Goal: Information Seeking & Learning: Learn about a topic

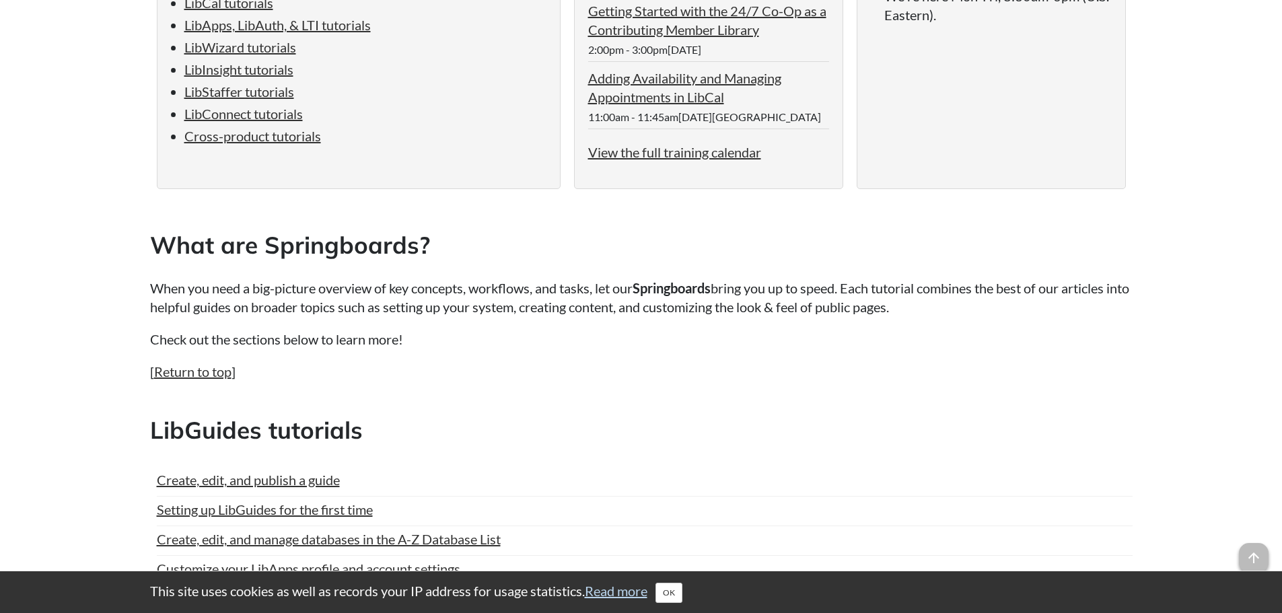
scroll to position [538, 0]
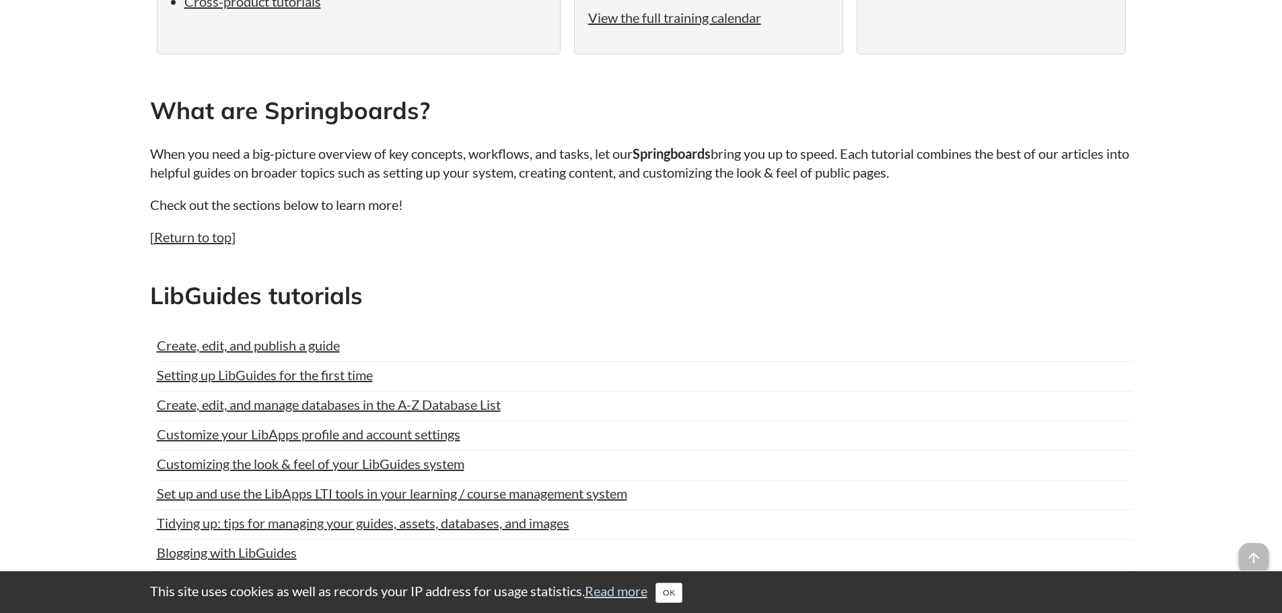
click at [704, 390] on li "Setting up LibGuides for the first time Last Updated: Feb 06, 2025 | Topics: Li…" at bounding box center [645, 378] width 976 height 26
click at [271, 344] on link "Create, edit, and publish a guide" at bounding box center [248, 345] width 183 height 20
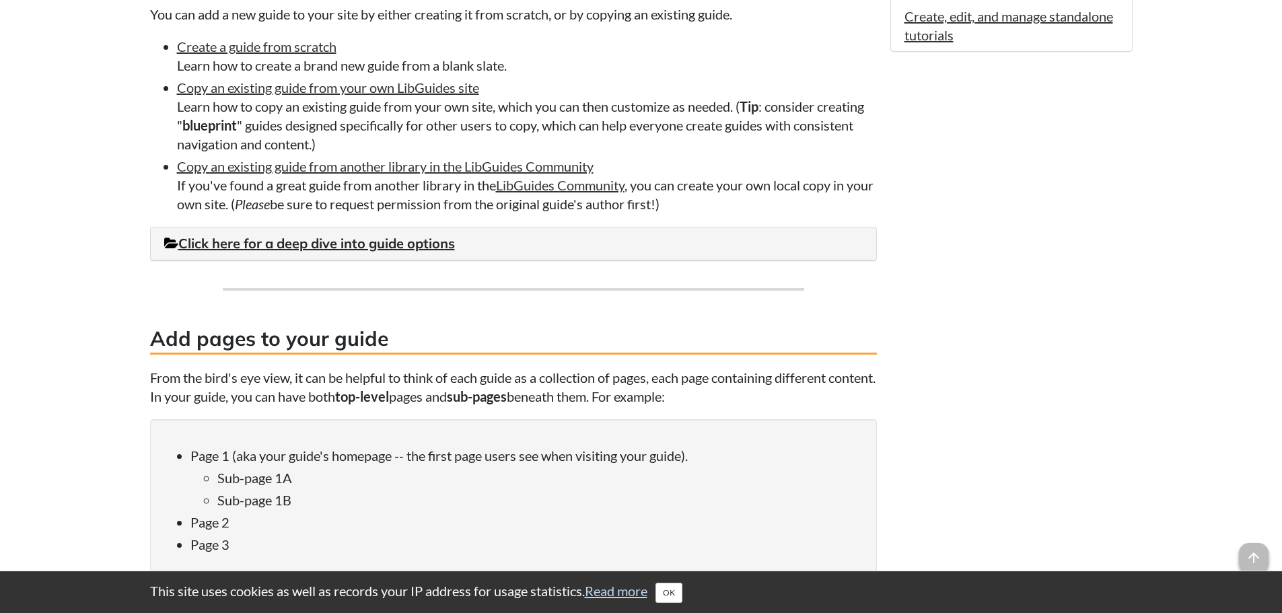
scroll to position [1077, 0]
click at [395, 244] on link "Click here for a deep dive into guide options" at bounding box center [309, 243] width 291 height 17
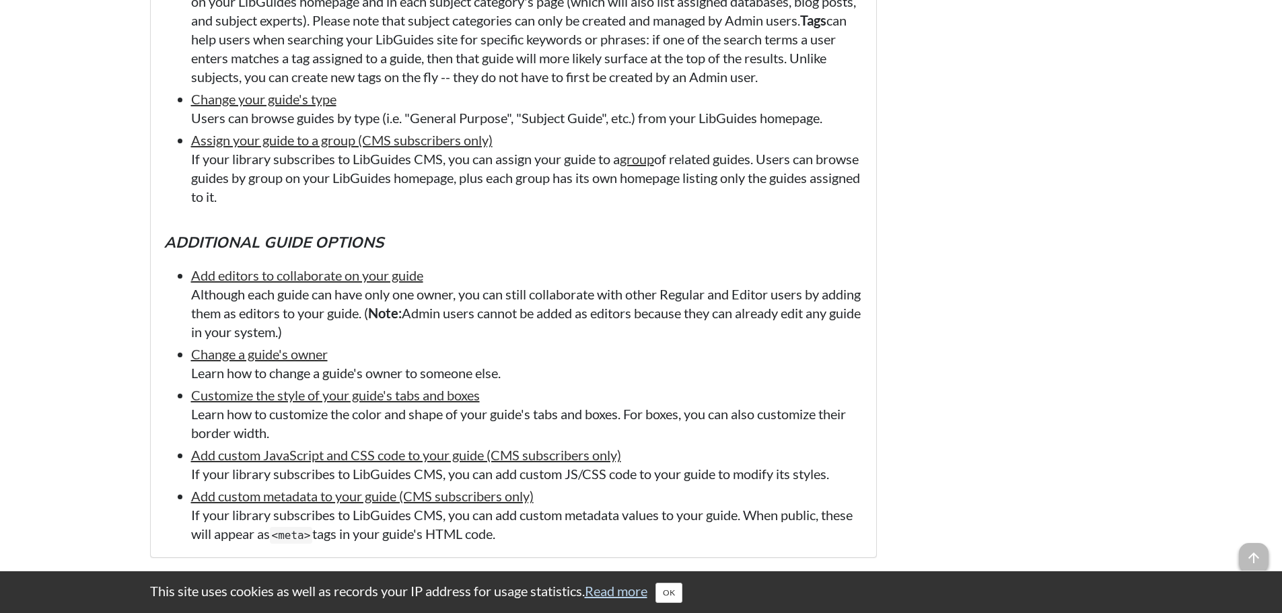
scroll to position [1682, 0]
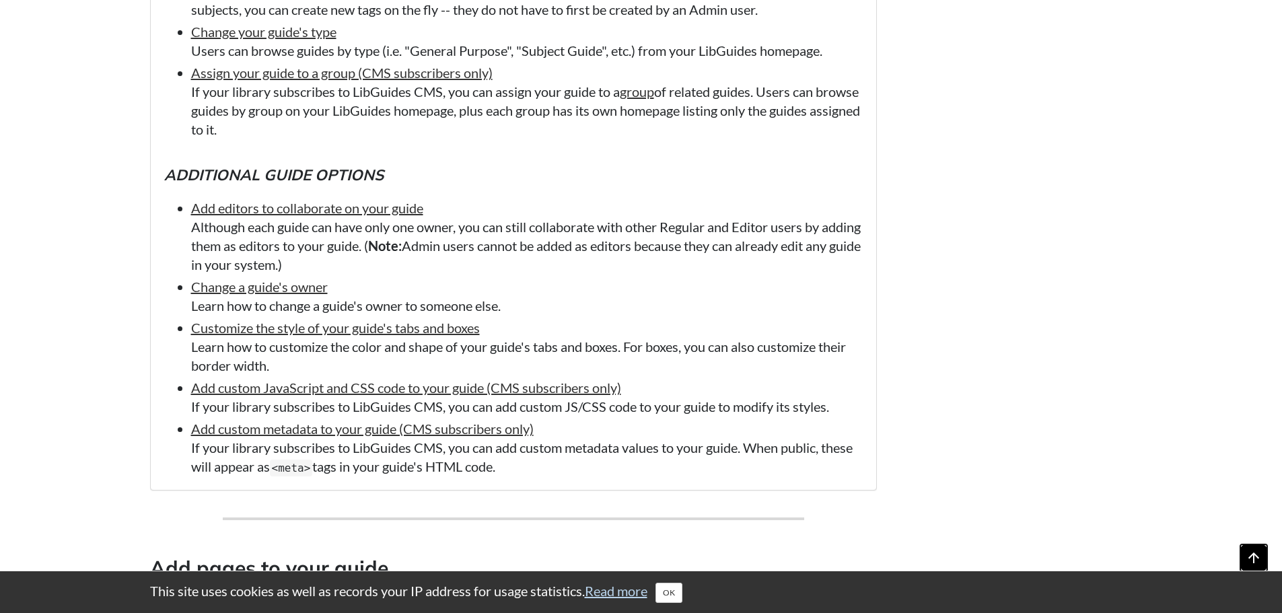
click at [1244, 561] on span "arrow_upward" at bounding box center [1254, 558] width 30 height 30
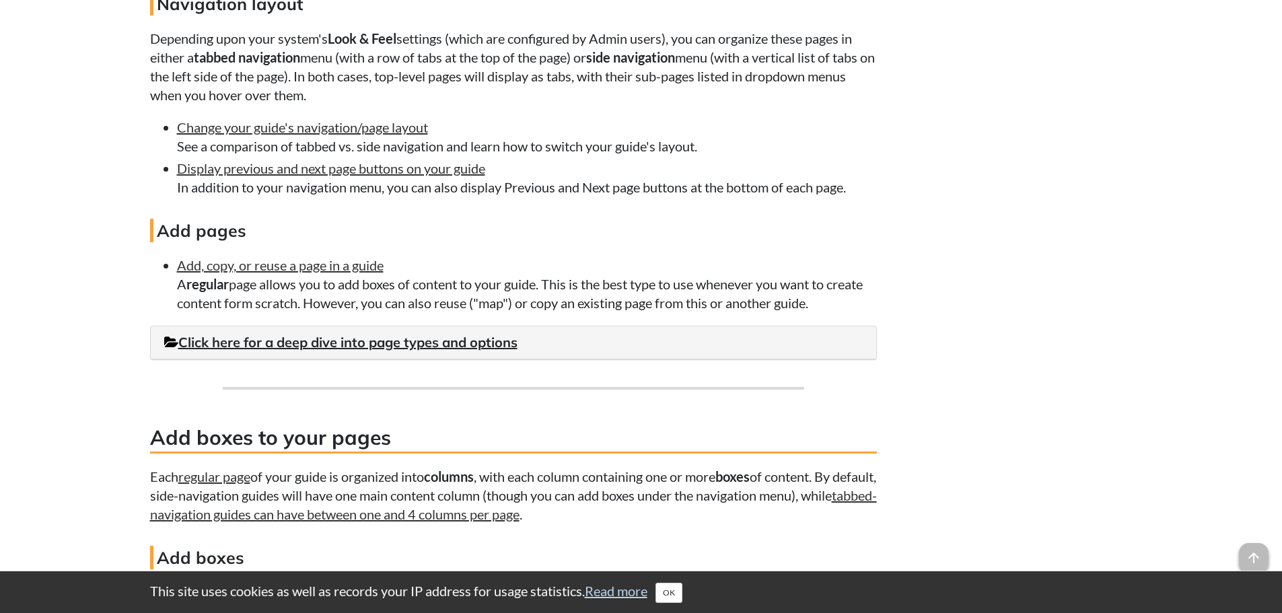
scroll to position [2490, 0]
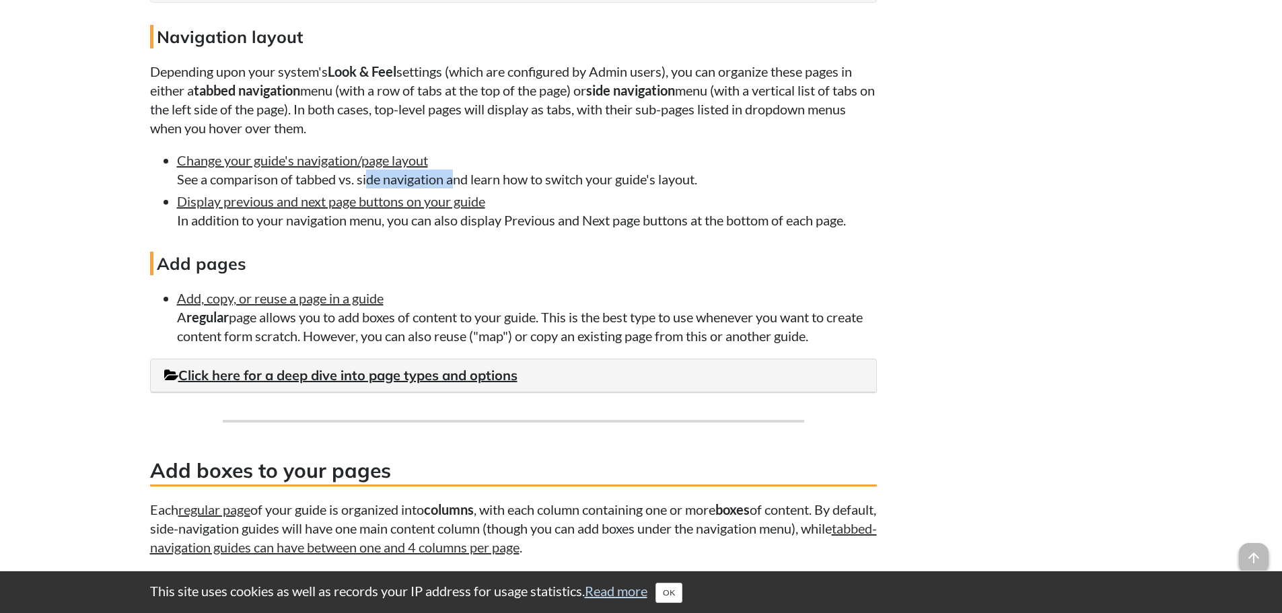
drag, startPoint x: 360, startPoint y: 181, endPoint x: 446, endPoint y: 176, distance: 86.3
click at [446, 176] on li "Change your guide's navigation/page layout See a comparison of tabbed vs. side …" at bounding box center [527, 170] width 700 height 38
copy li "side navigation"
click at [182, 367] on link "Click here for a deep dive into page types and options" at bounding box center [340, 375] width 353 height 17
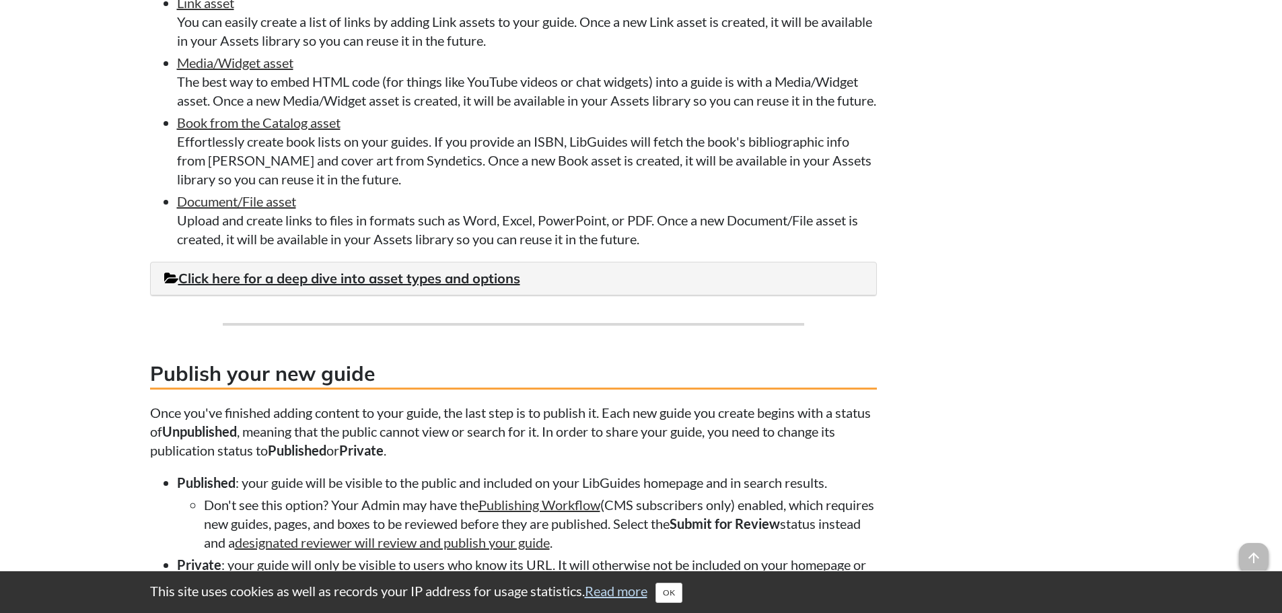
scroll to position [4575, 0]
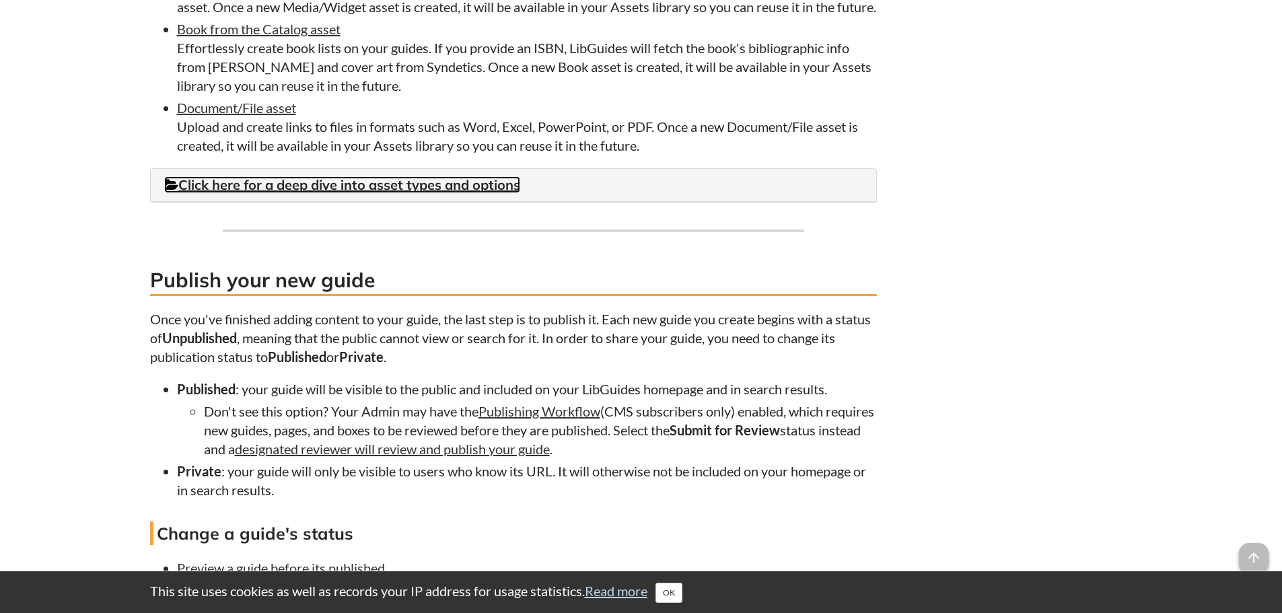
click at [465, 193] on link "Click here for a deep dive into asset types and options" at bounding box center [342, 184] width 356 height 17
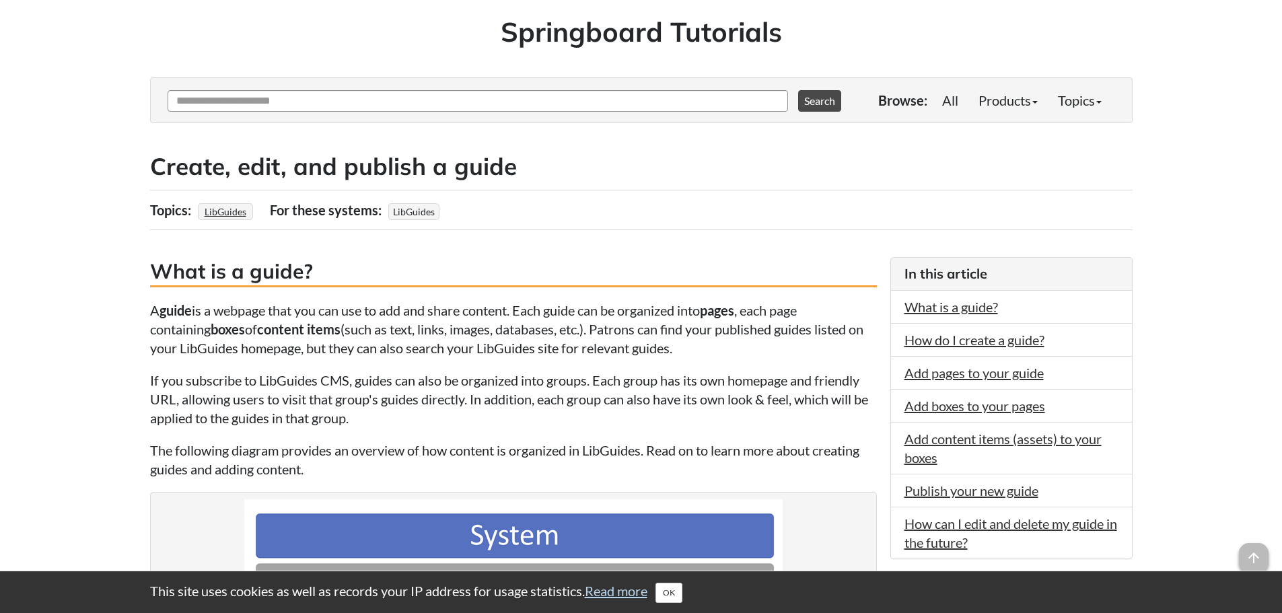
scroll to position [77, 0]
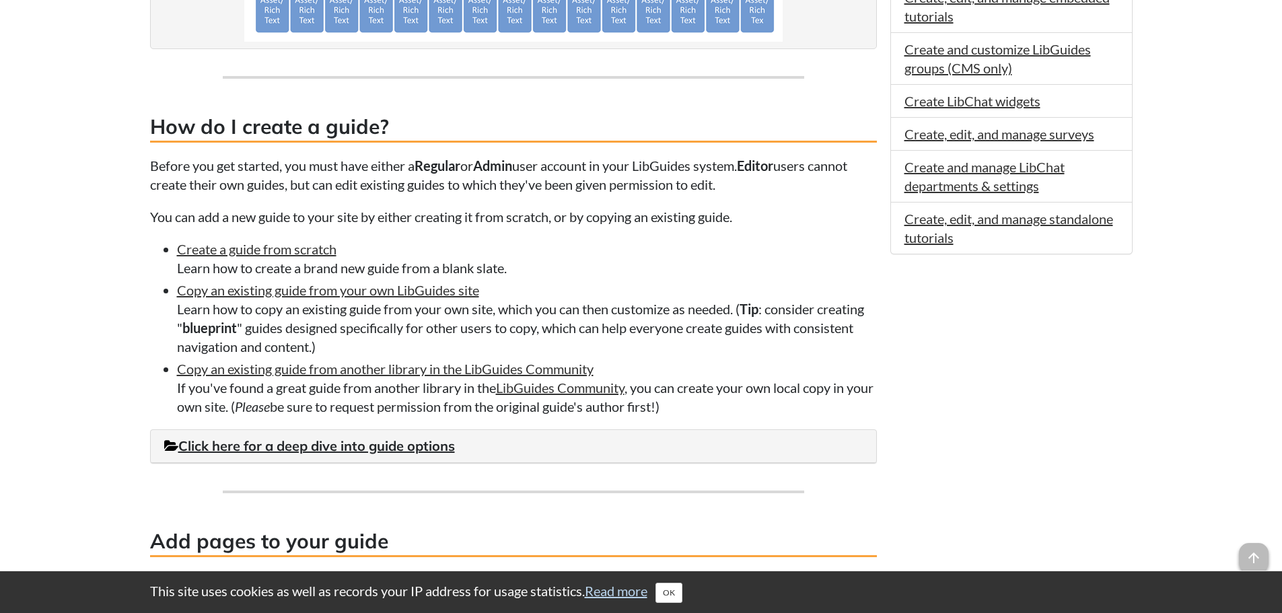
scroll to position [942, 0]
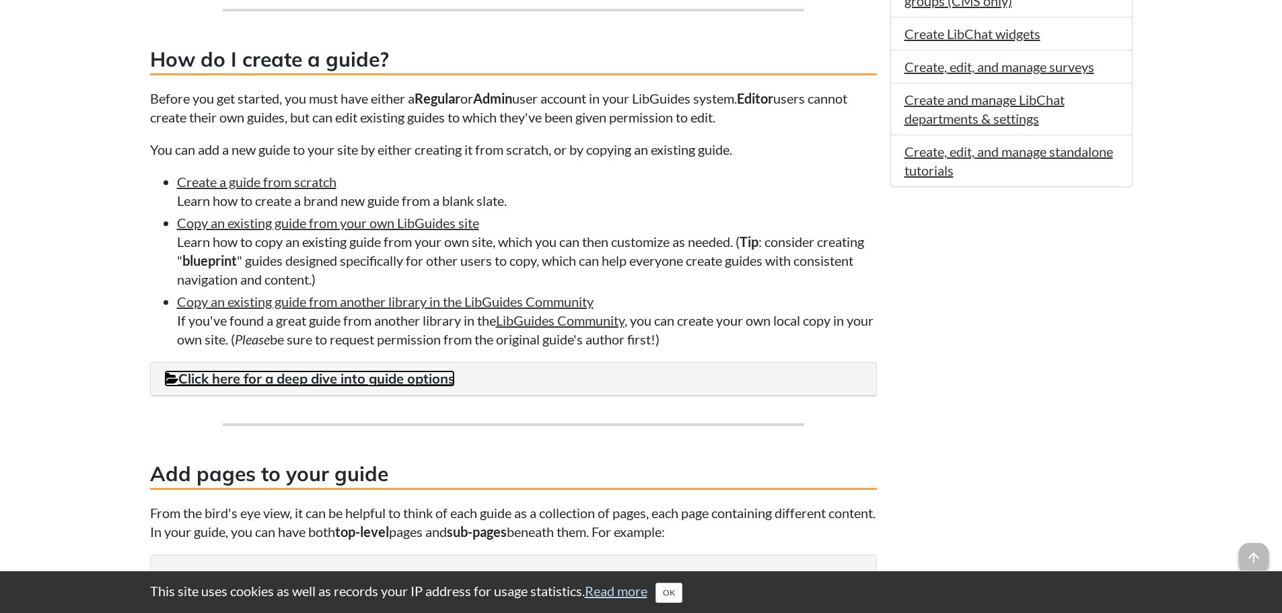
click at [297, 380] on link "Click here for a deep dive into guide options" at bounding box center [309, 378] width 291 height 17
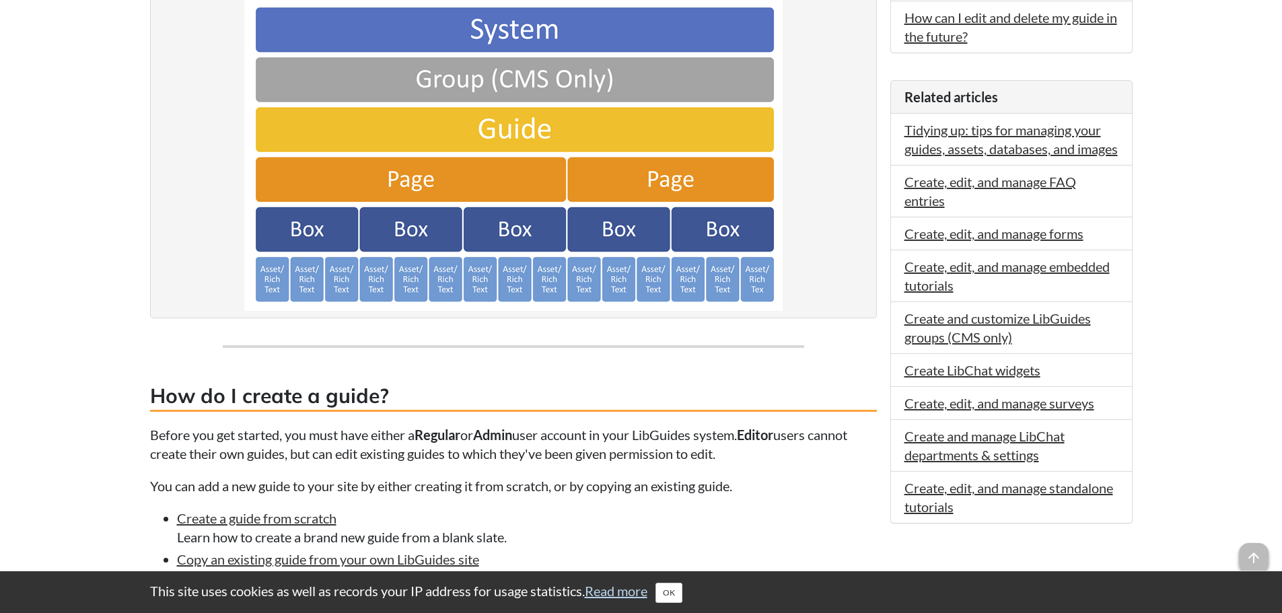
scroll to position [0, 0]
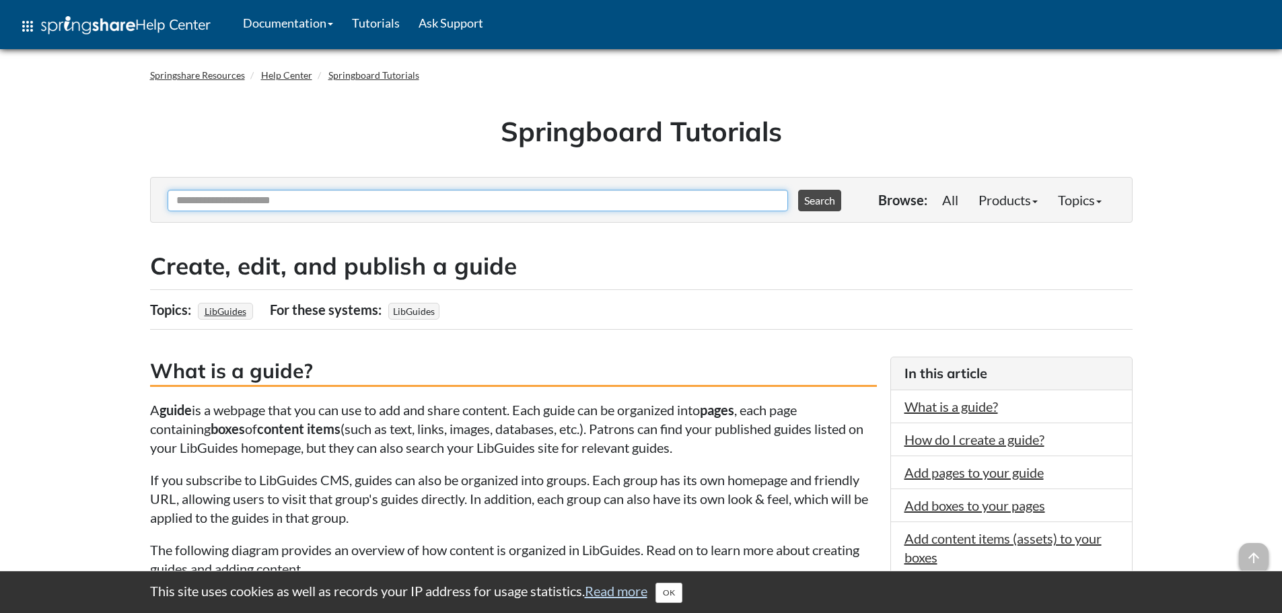
click at [513, 196] on input "Ask Another Question" at bounding box center [478, 201] width 620 height 22
paste input "**********"
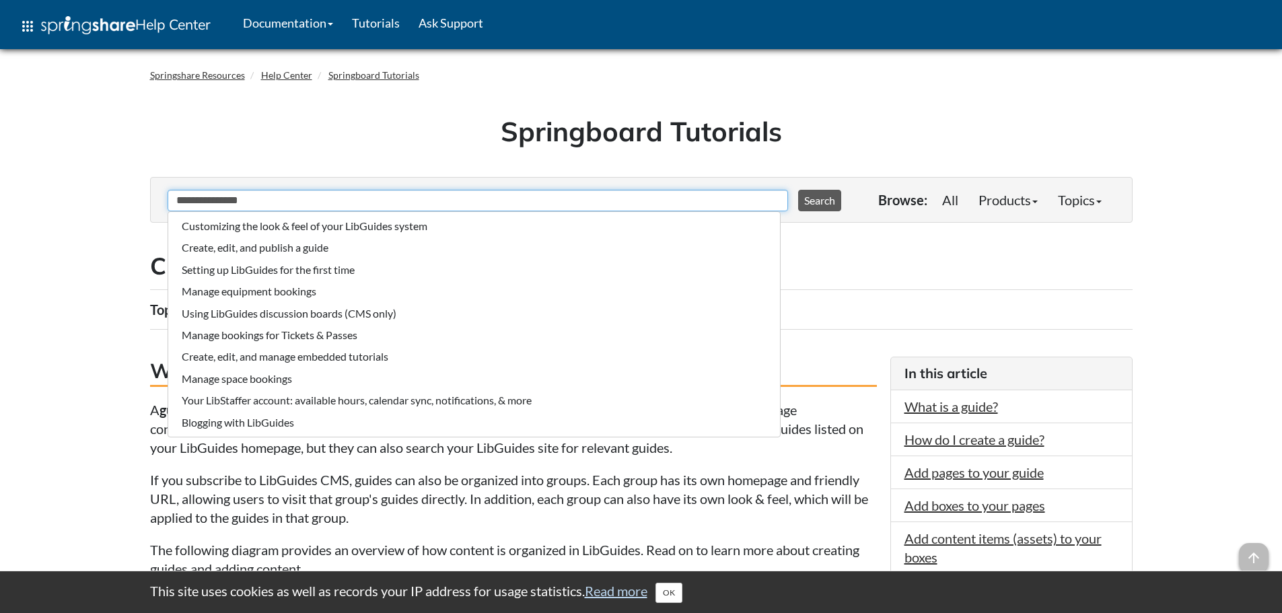
type input "**********"
click at [810, 205] on button "Search" at bounding box center [819, 201] width 43 height 22
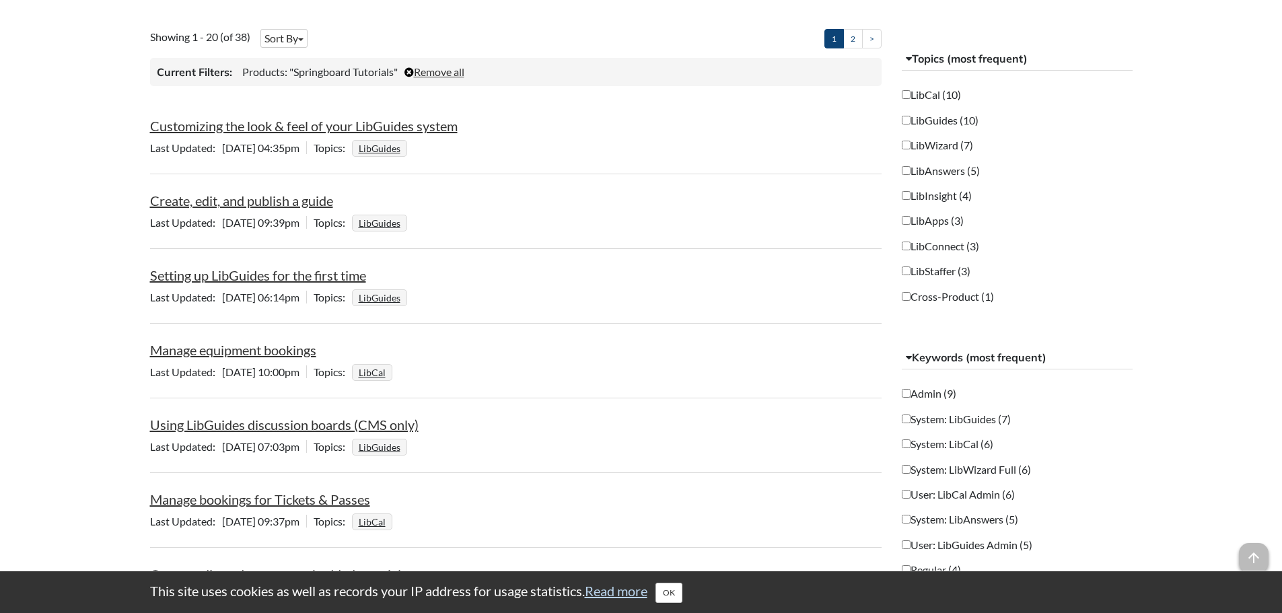
scroll to position [202, 0]
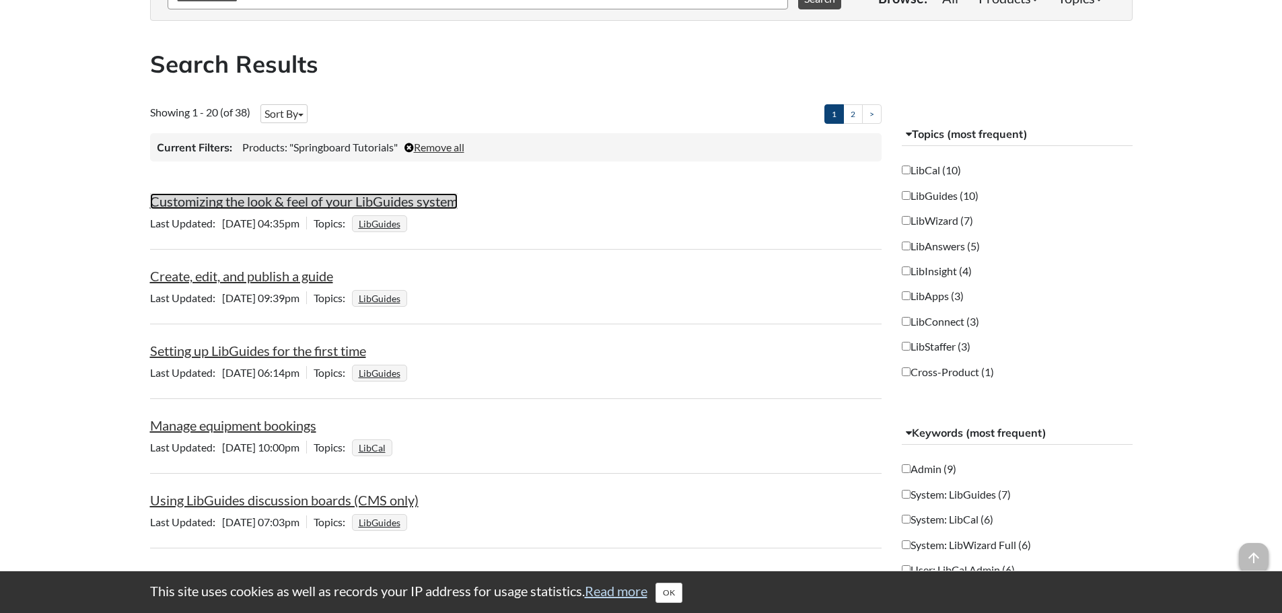
click at [321, 200] on link "Customizing the look & feel of your LibGuides system" at bounding box center [303, 201] width 307 height 16
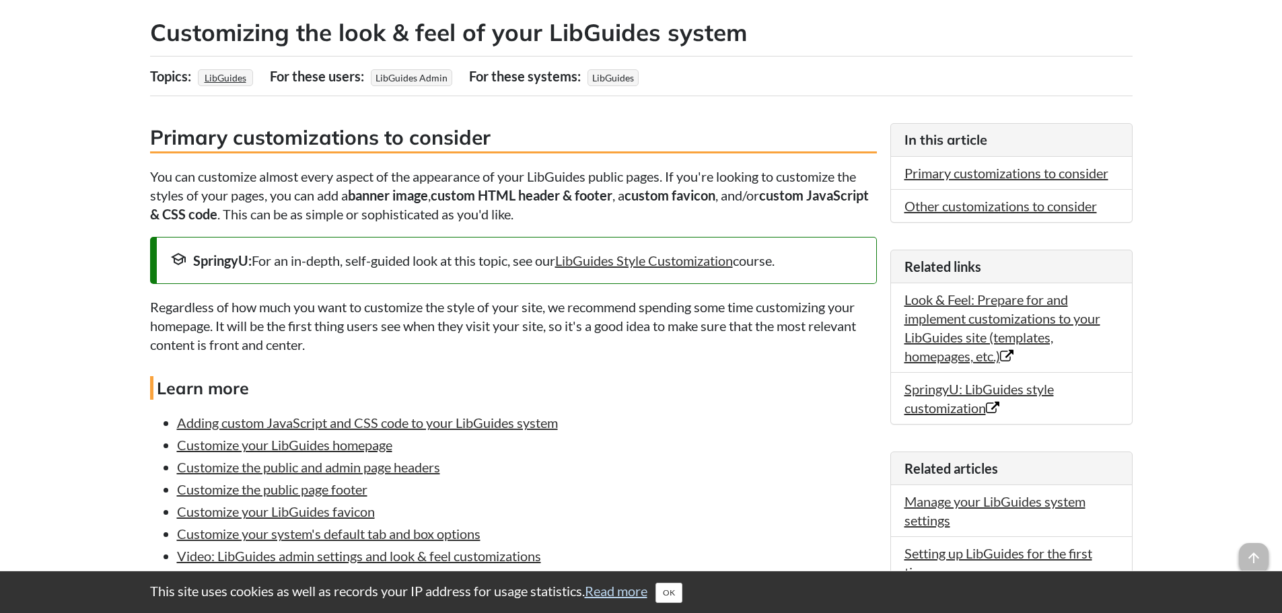
scroll to position [427, 0]
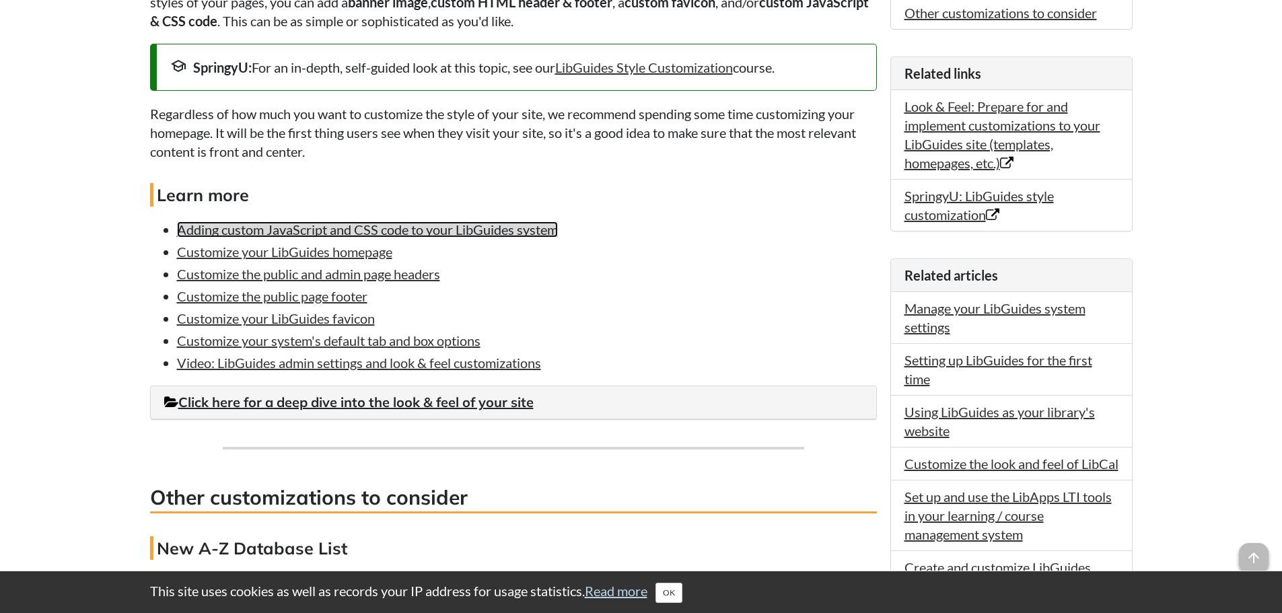
click at [258, 231] on link "Adding custom JavaScript and CSS code to your LibGuides system" at bounding box center [367, 229] width 381 height 16
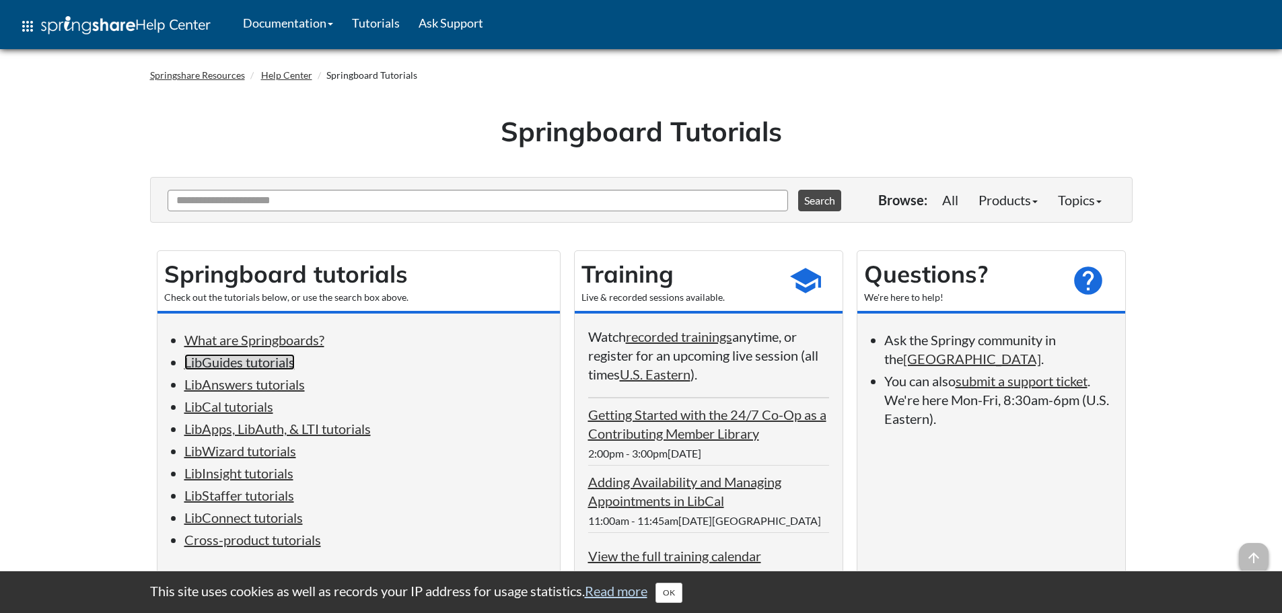
click at [244, 363] on link "LibGuides tutorials" at bounding box center [239, 362] width 110 height 16
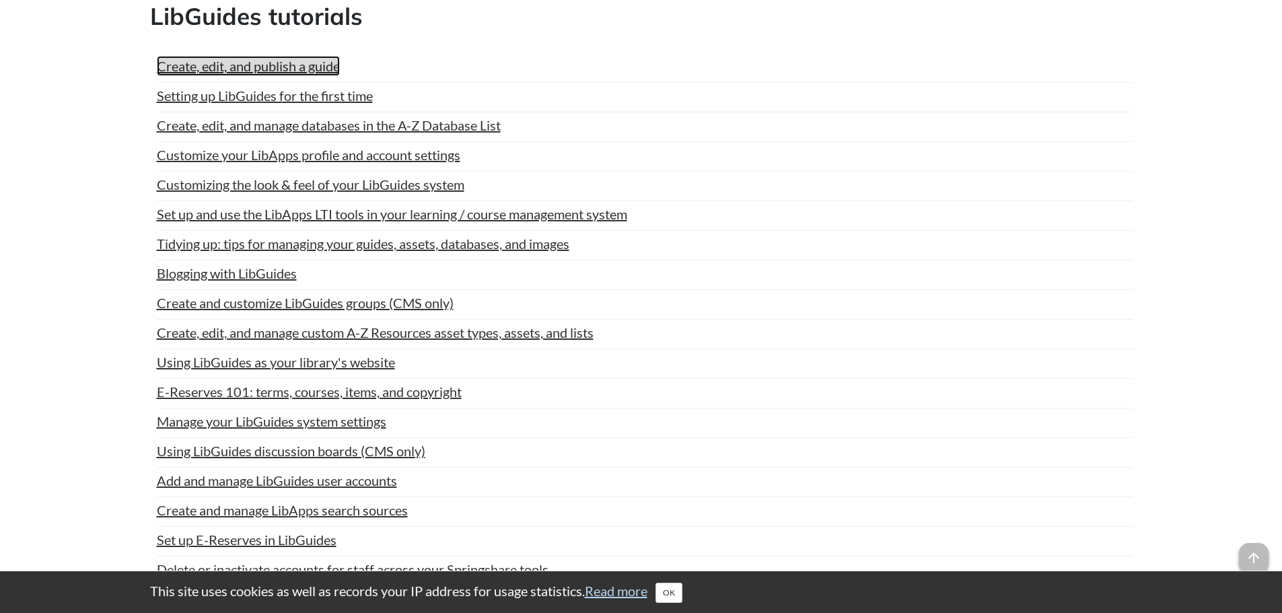
click at [240, 61] on link "Create, edit, and publish a guide" at bounding box center [248, 66] width 183 height 20
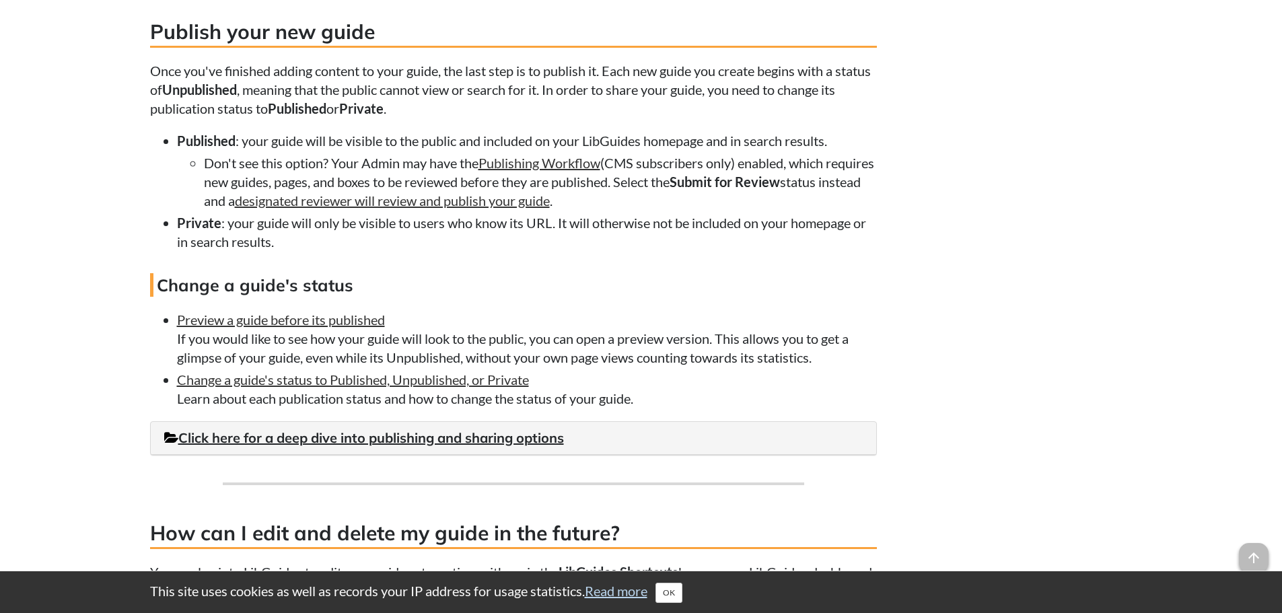
scroll to position [2776, 0]
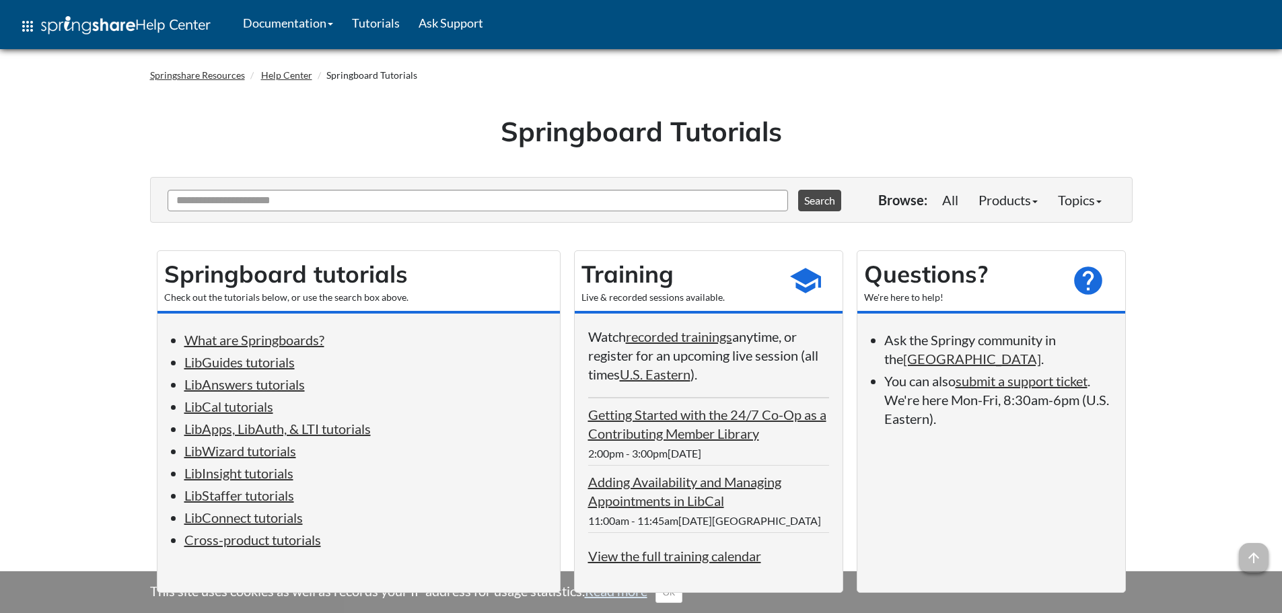
scroll to position [818, 0]
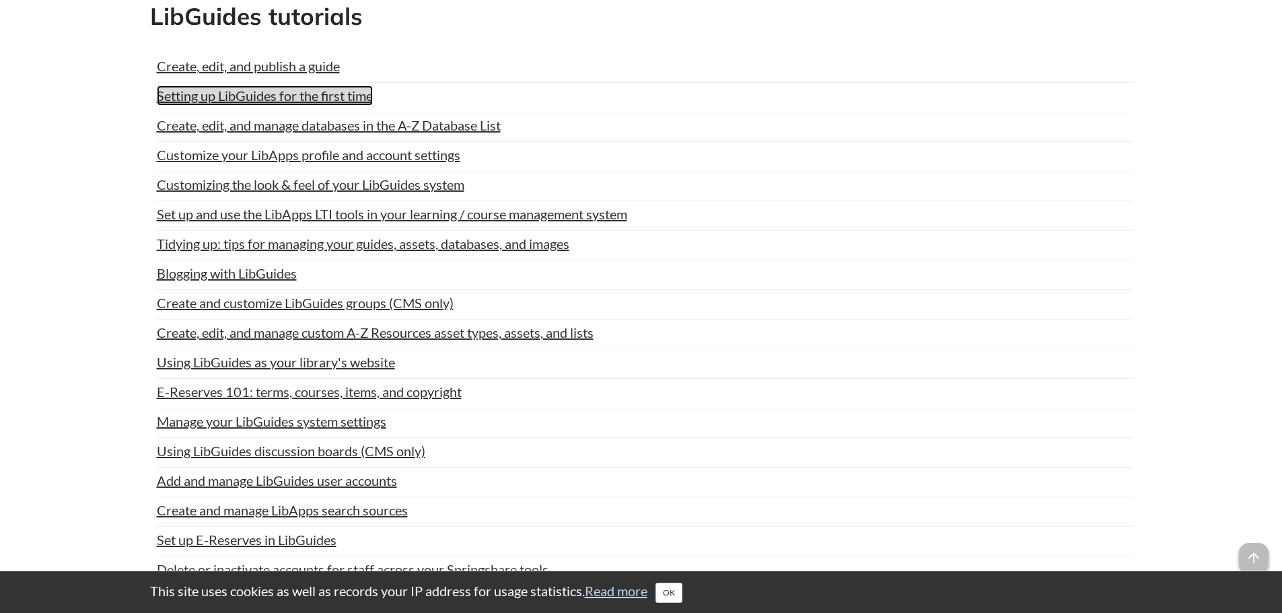
click at [190, 96] on link "Setting up LibGuides for the first time" at bounding box center [265, 95] width 216 height 20
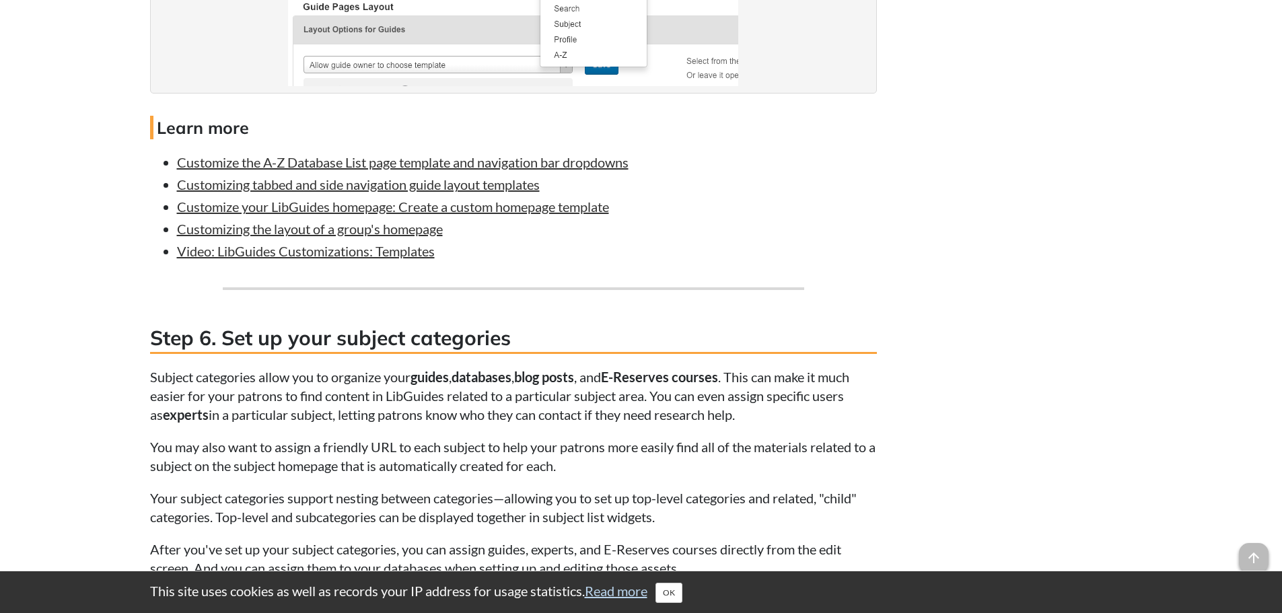
scroll to position [3028, 0]
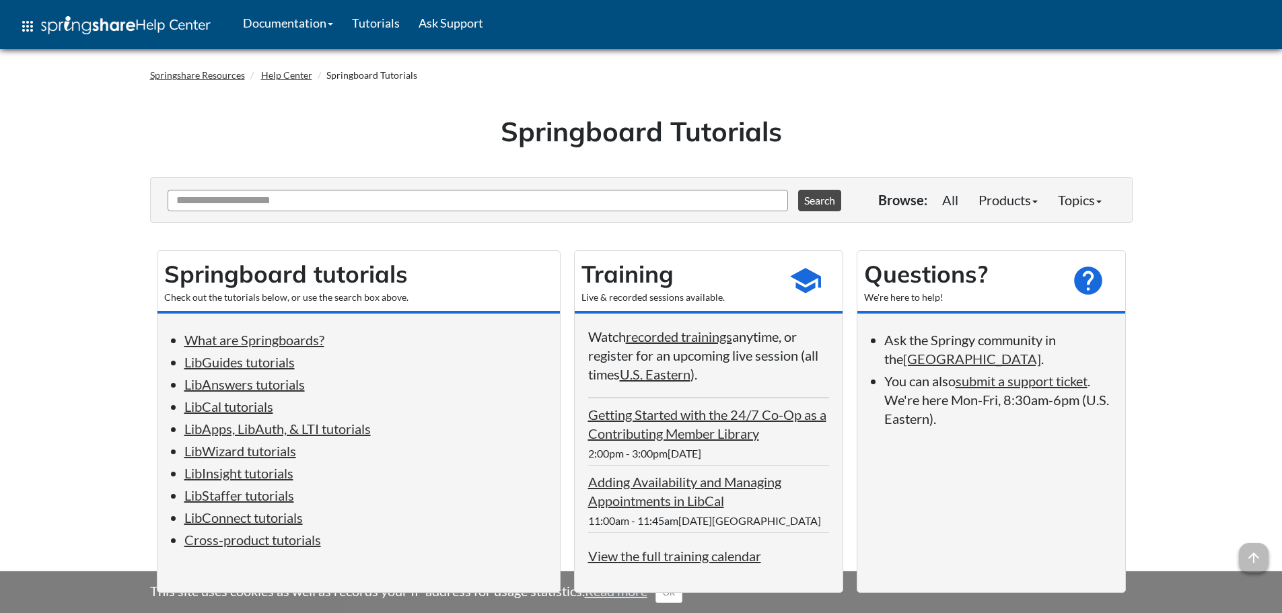
scroll to position [818, 0]
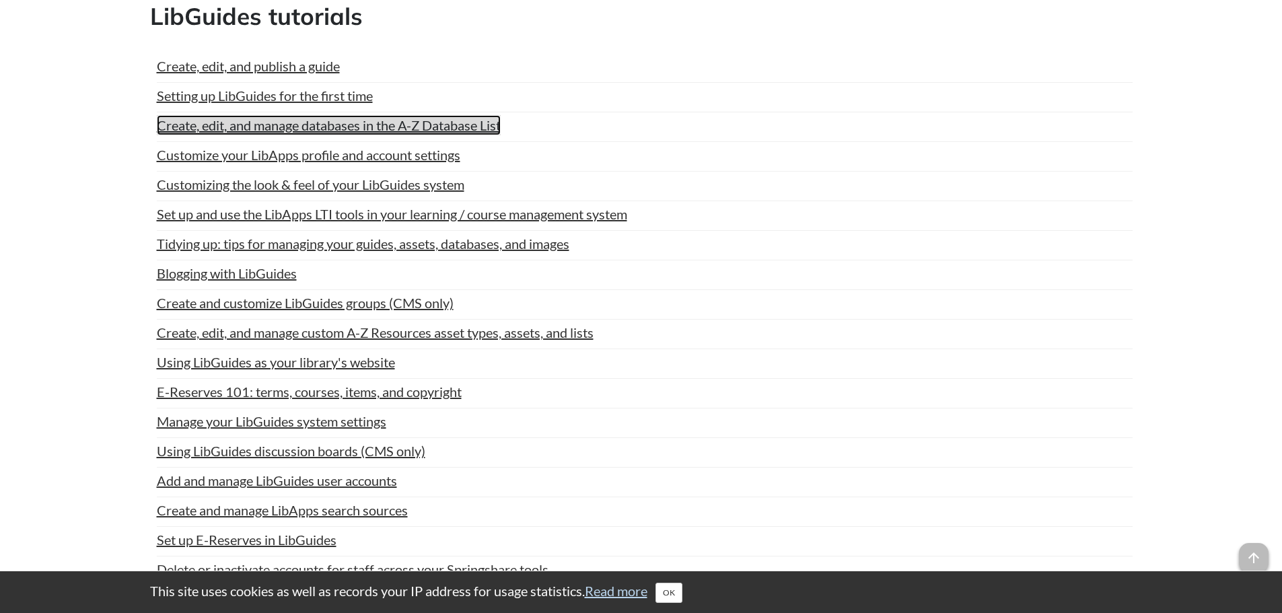
click at [270, 124] on link "Create, edit, and manage databases in the A-Z Database List" at bounding box center [329, 125] width 344 height 20
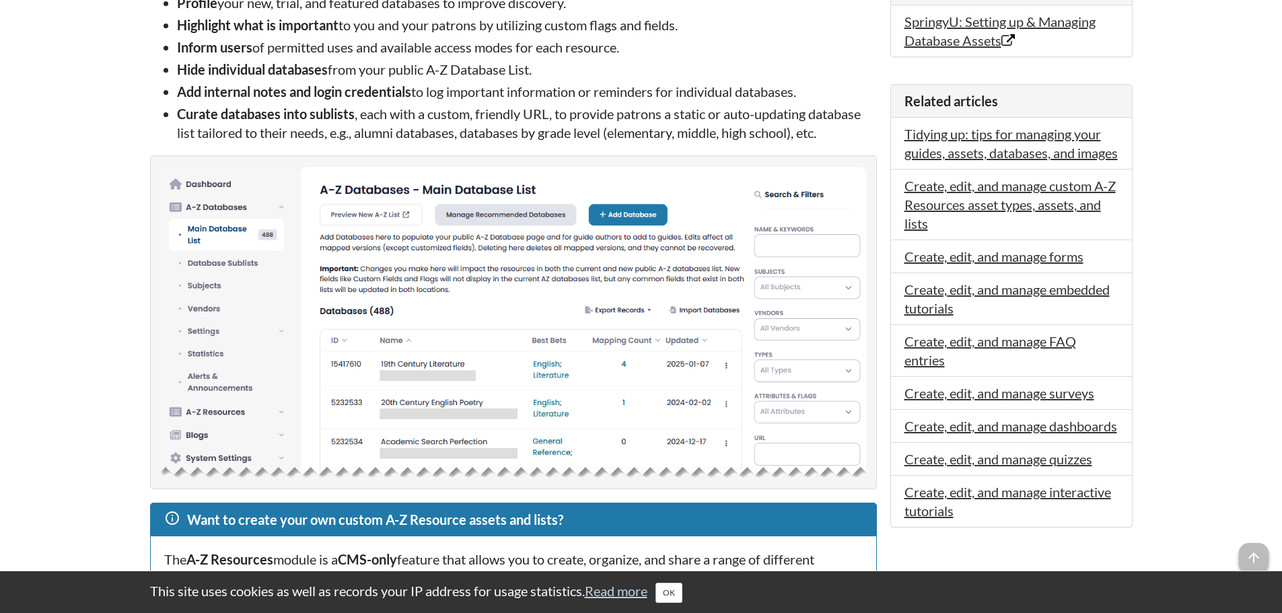
scroll to position [633, 0]
click at [224, 277] on img at bounding box center [513, 323] width 712 height 319
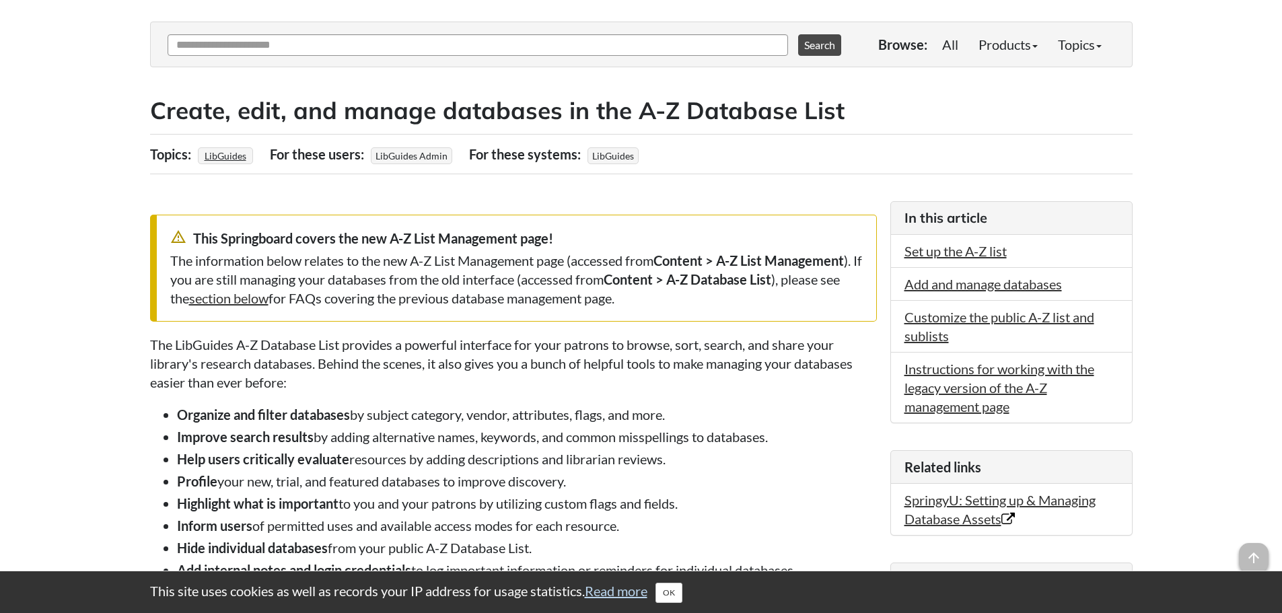
scroll to position [0, 0]
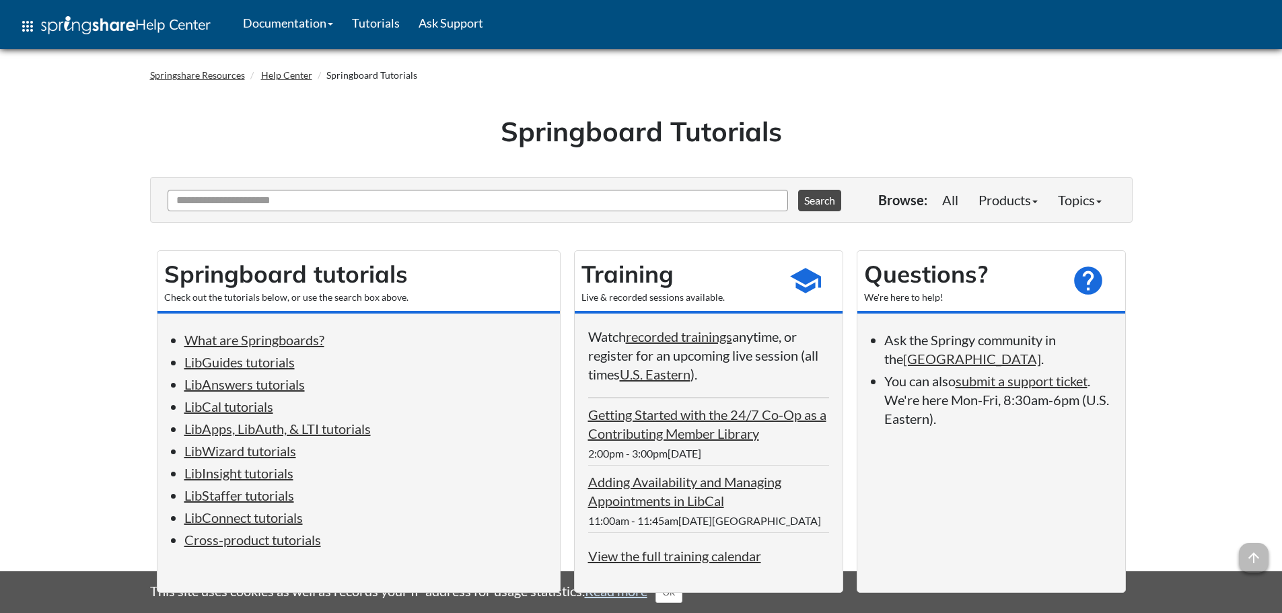
scroll to position [818, 0]
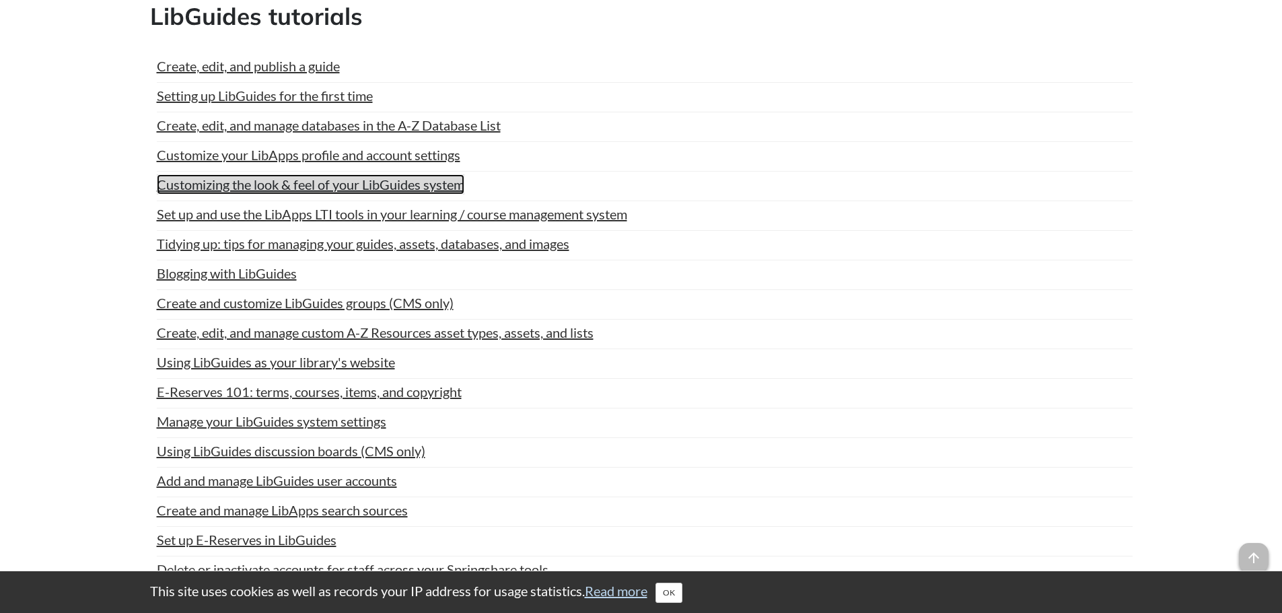
click at [306, 189] on link "Customizing the look & feel of your LibGuides system" at bounding box center [310, 184] width 307 height 20
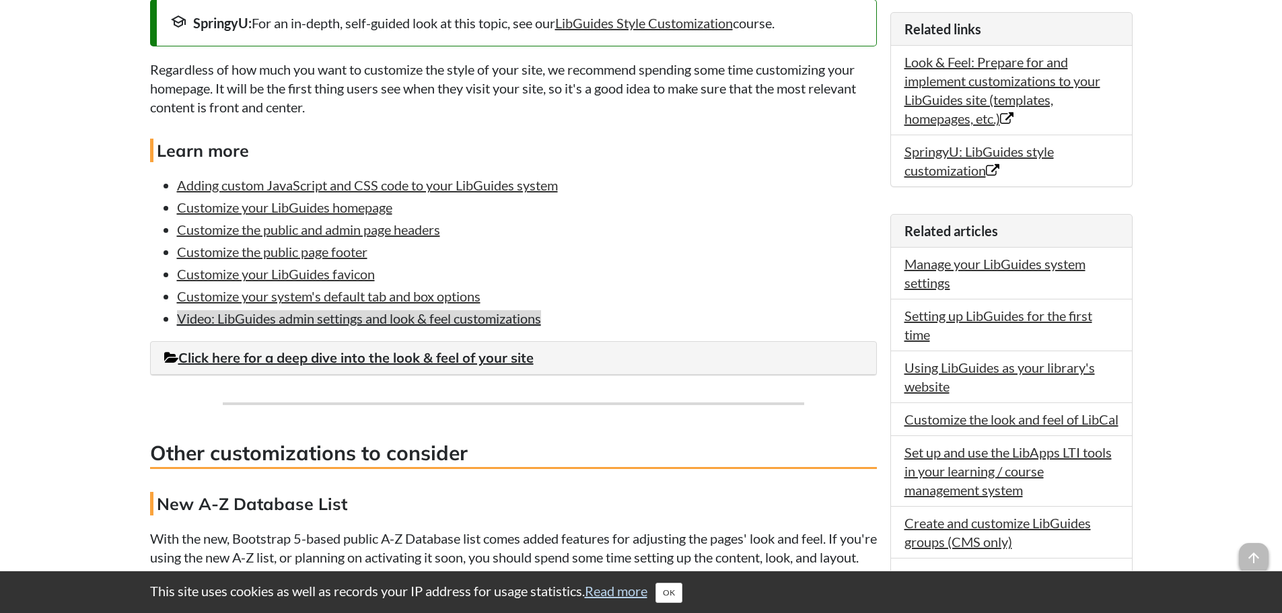
scroll to position [538, 0]
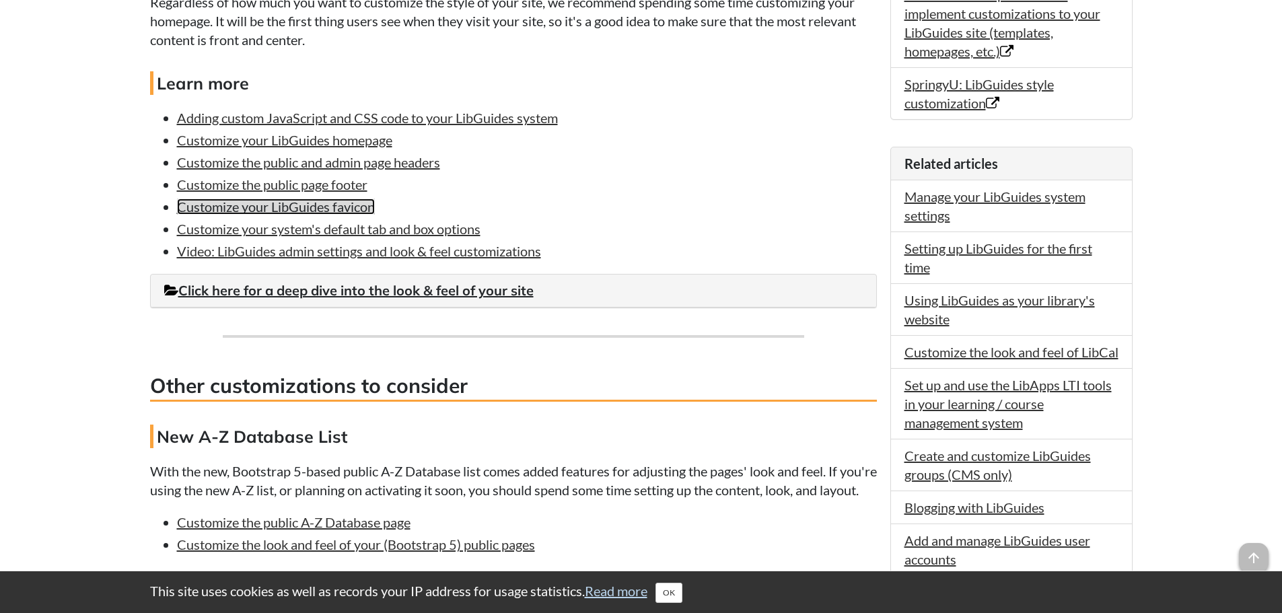
click at [181, 208] on link "Customize your LibGuides favicon" at bounding box center [276, 206] width 198 height 16
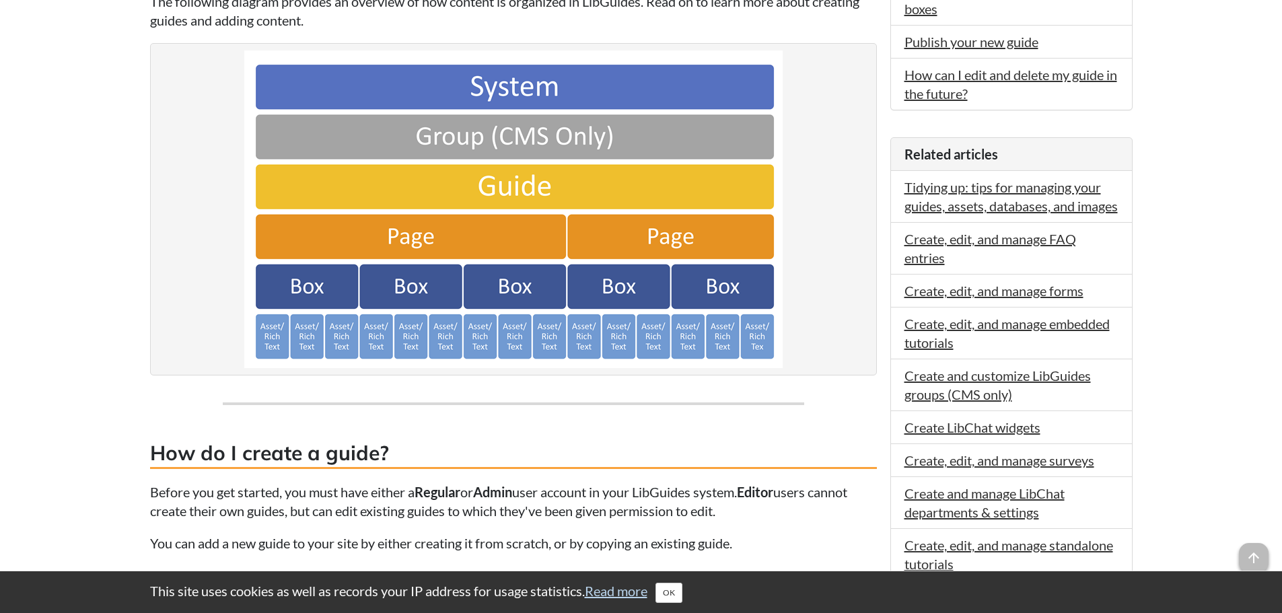
scroll to position [616, 0]
